Goal: Check status: Check status

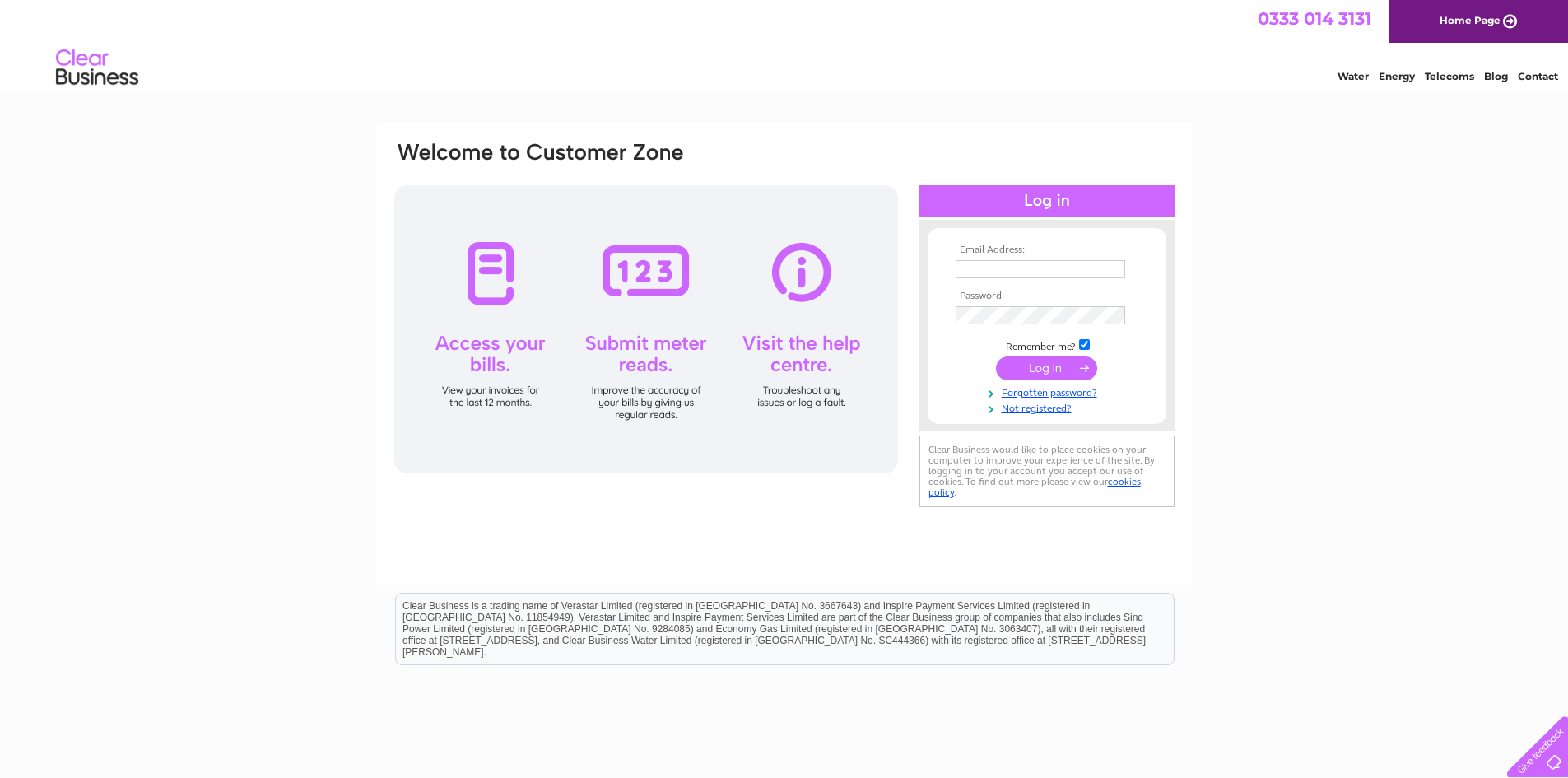
type input "lesleystark@forthvalleysensorycentre.org"
click at [1051, 370] on input "submit" at bounding box center [1047, 367] width 102 height 23
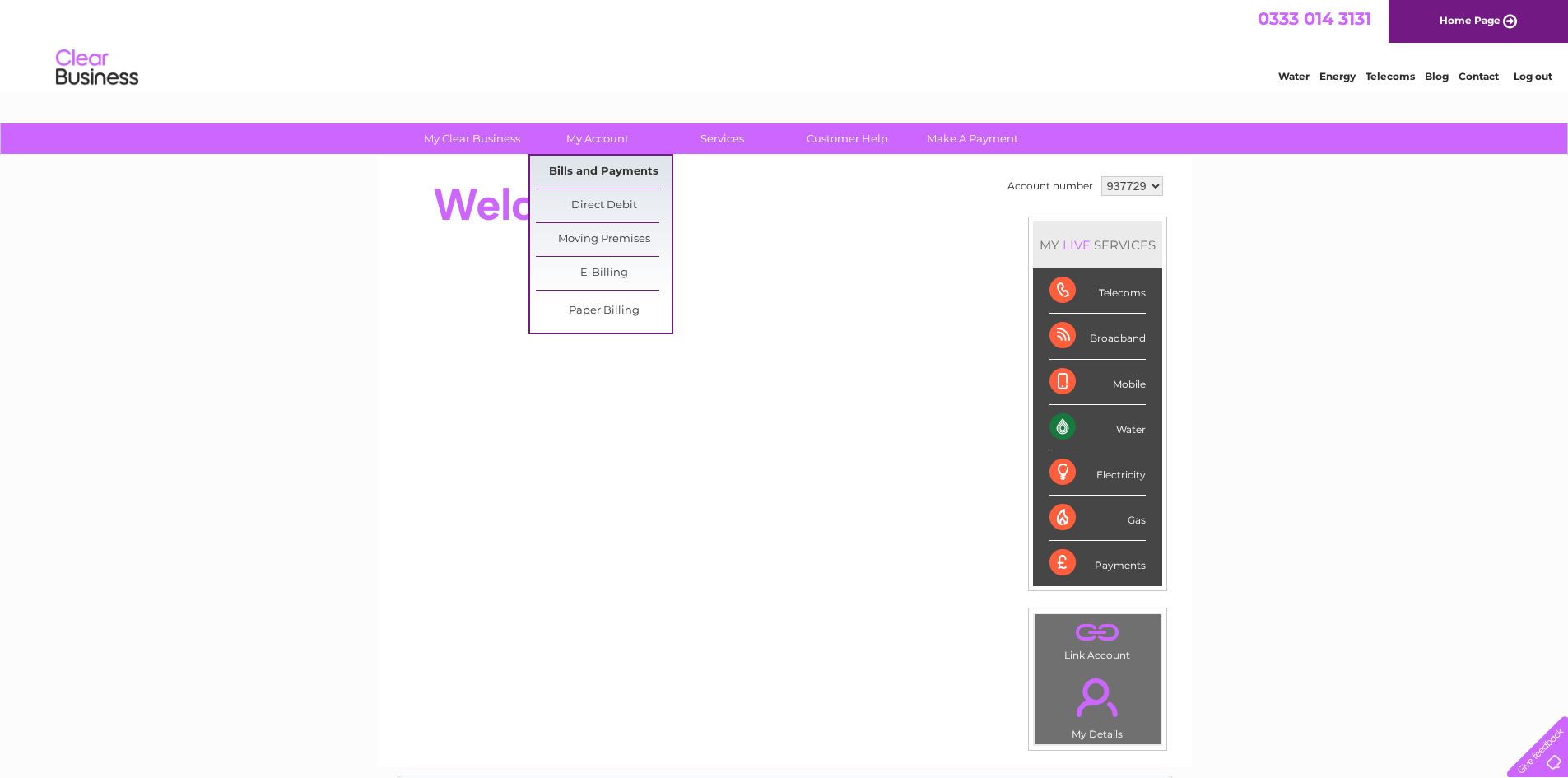
click at [609, 164] on link "Bills and Payments" at bounding box center [604, 172] width 136 height 33
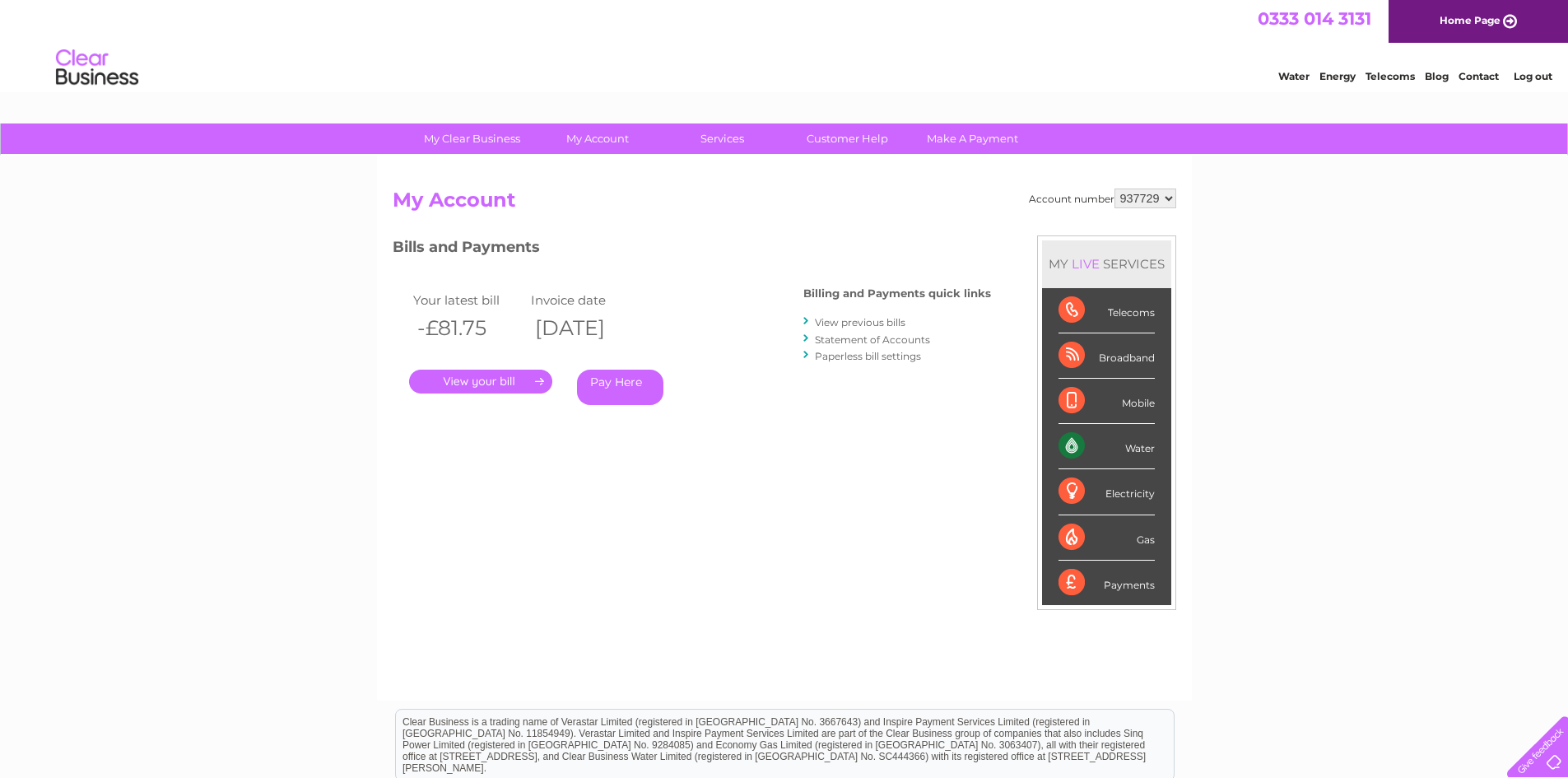
click at [500, 379] on link "." at bounding box center [481, 382] width 143 height 24
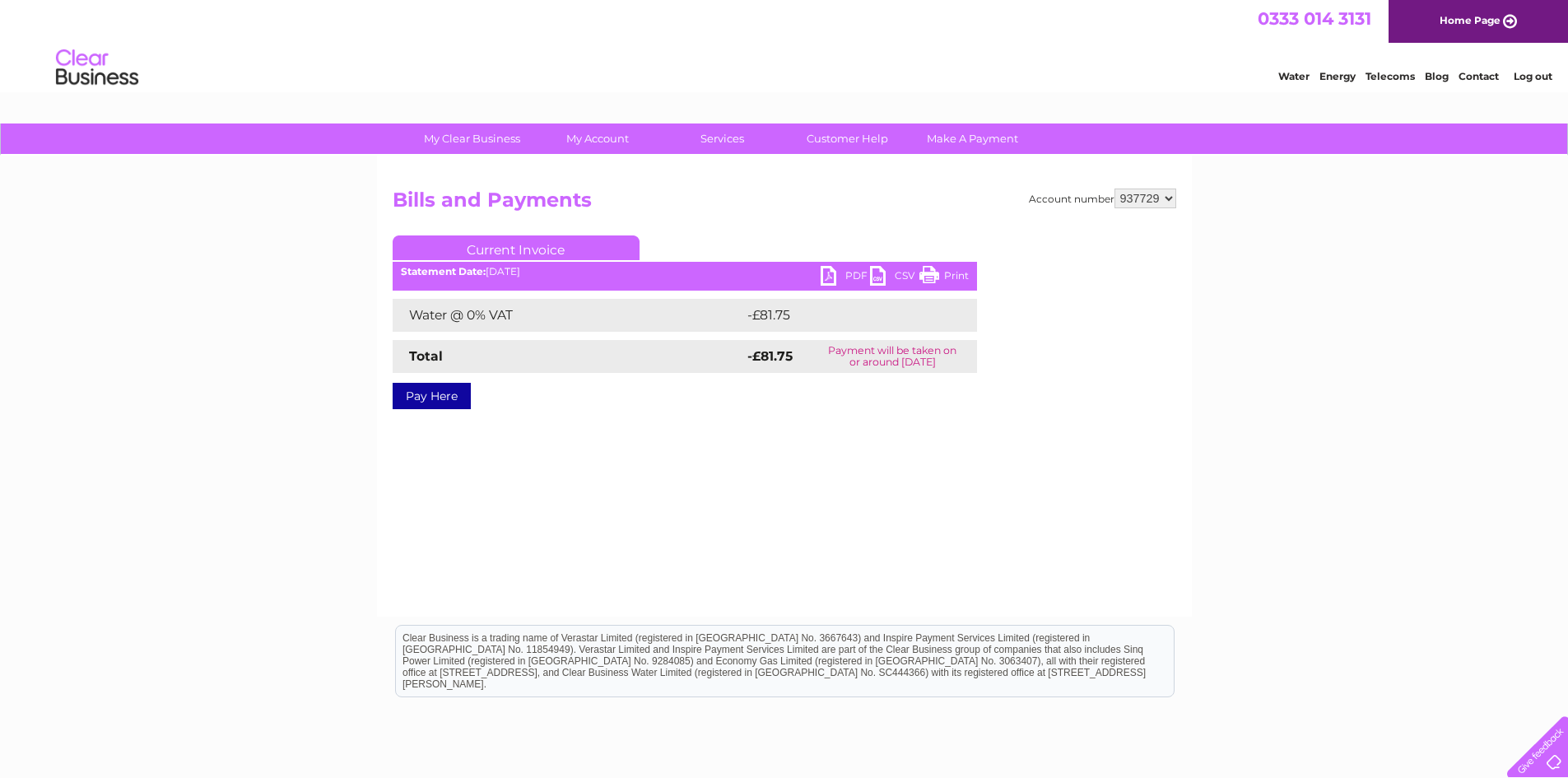
click at [831, 272] on link "PDF" at bounding box center [846, 277] width 49 height 24
click at [290, 370] on div "My Clear Business Login Details My Details My Preferences Link Account My Accou…" at bounding box center [784, 510] width 1568 height 775
click at [236, 334] on div "My Clear Business Login Details My Details My Preferences Link Account My Accou…" at bounding box center [784, 510] width 1568 height 775
